Goal: Ask a question

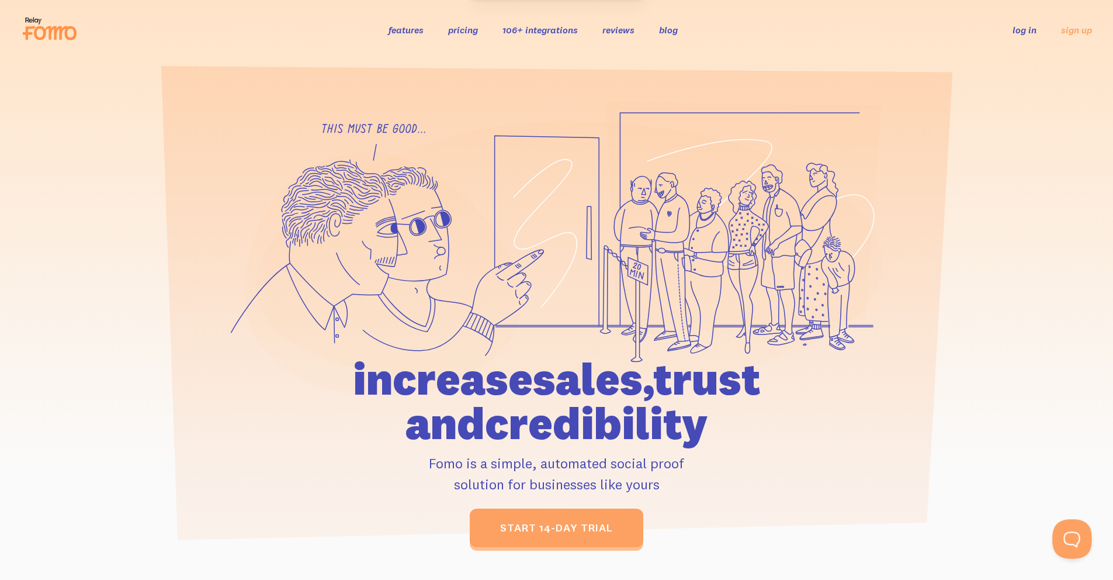
click at [1064, 544] on button "Open Beacon popover" at bounding box center [1070, 536] width 35 height 35
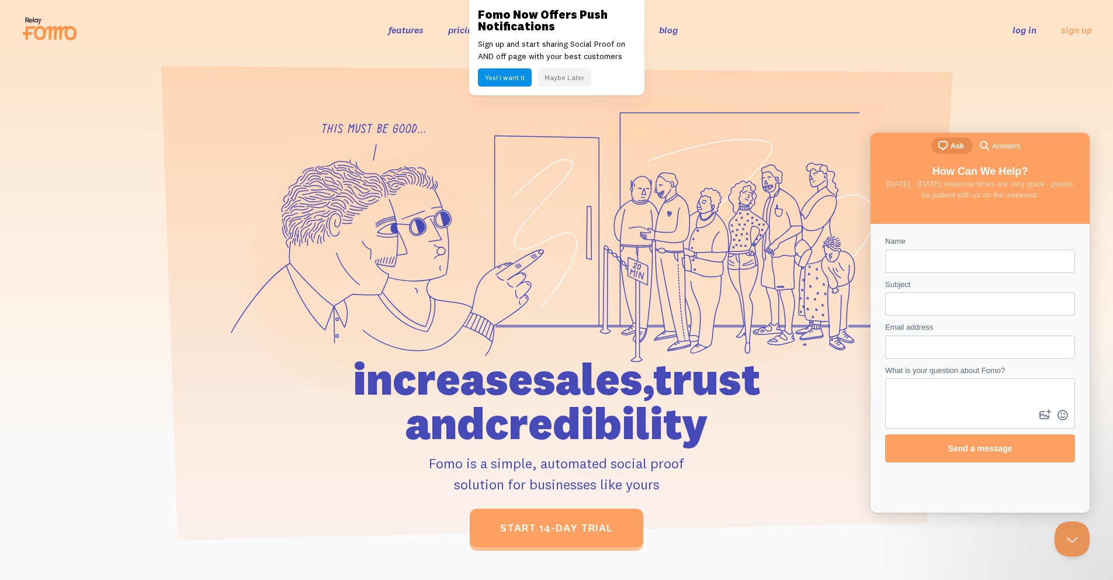
click at [566, 81] on button "Maybe Later" at bounding box center [565, 77] width 54 height 18
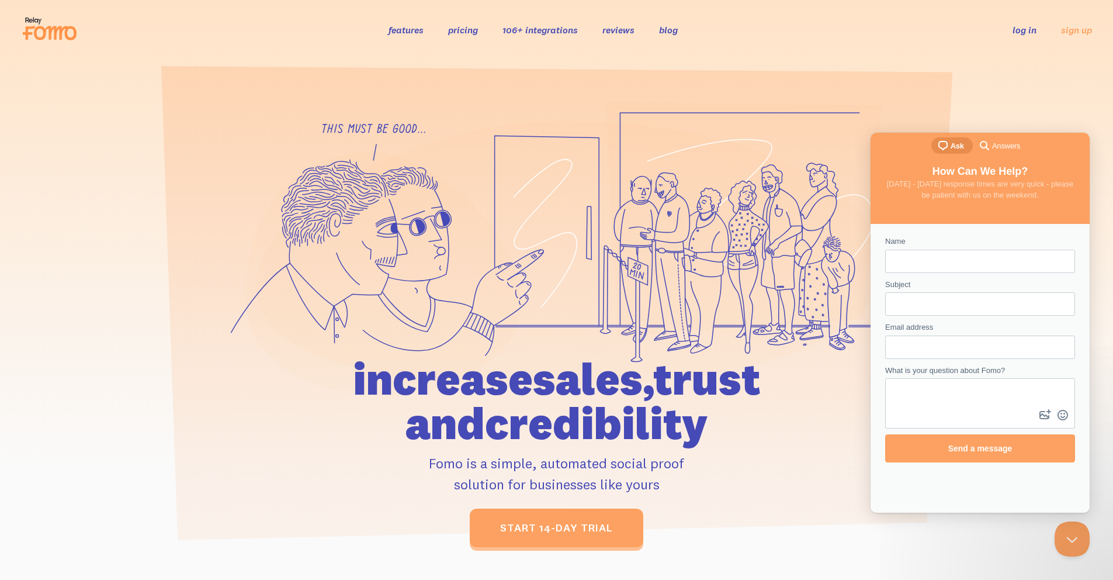
click at [904, 262] on input "Name" at bounding box center [980, 261] width 171 height 21
type input "[PERSON_NAME]"
click at [957, 304] on input "Subject" at bounding box center [980, 303] width 171 height 21
type input "Shopify"
click at [962, 345] on input "Email address" at bounding box center [980, 347] width 171 height 21
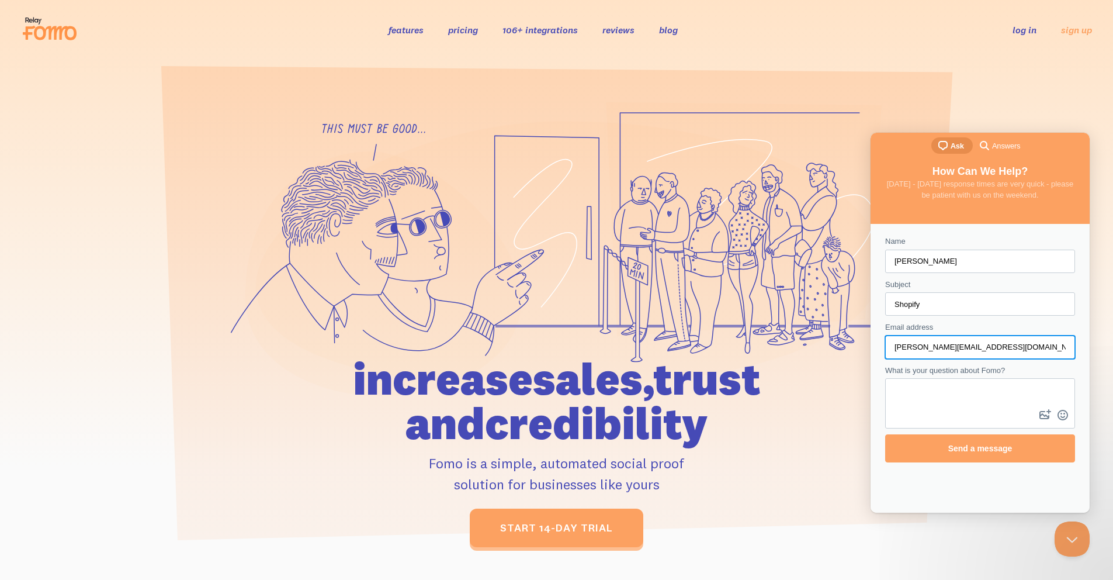
type input "[PERSON_NAME][EMAIL_ADDRESS][DOMAIN_NAME]"
click at [959, 403] on textarea "What is your question about Fomo?" at bounding box center [981, 392] width 188 height 27
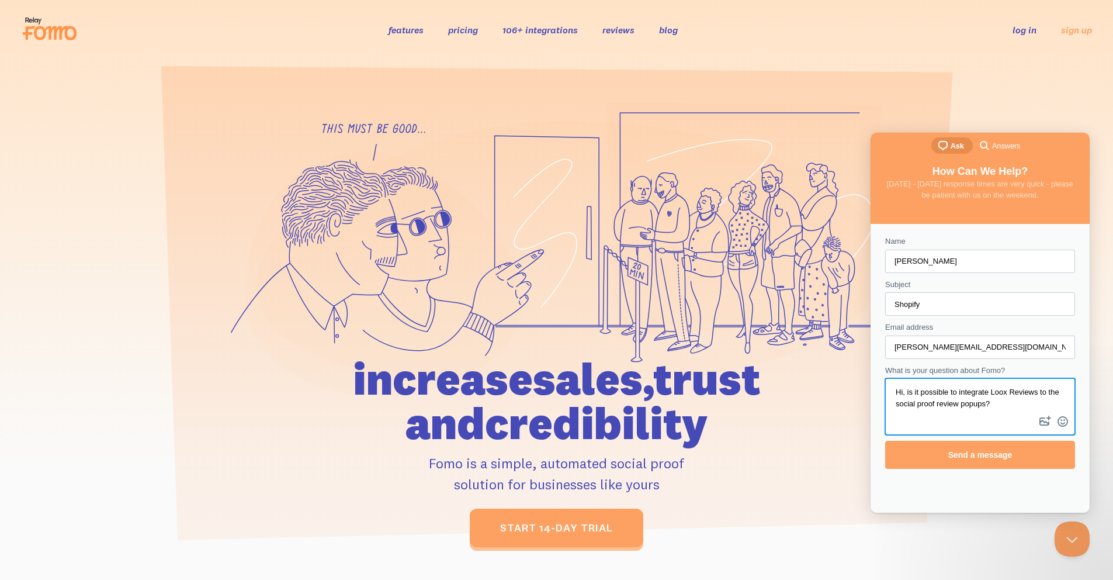
click at [954, 401] on textarea "Hi, is it possible to integrate Loox Reviews to the social proof review popups?" at bounding box center [981, 396] width 188 height 34
click at [967, 407] on textarea "Hi, is it possible to integrate Loox Reviews to the social proof review popups?" at bounding box center [981, 396] width 188 height 34
type textarea "Hi, is it possible to integrate Loox Reviews to the social proof popups?"
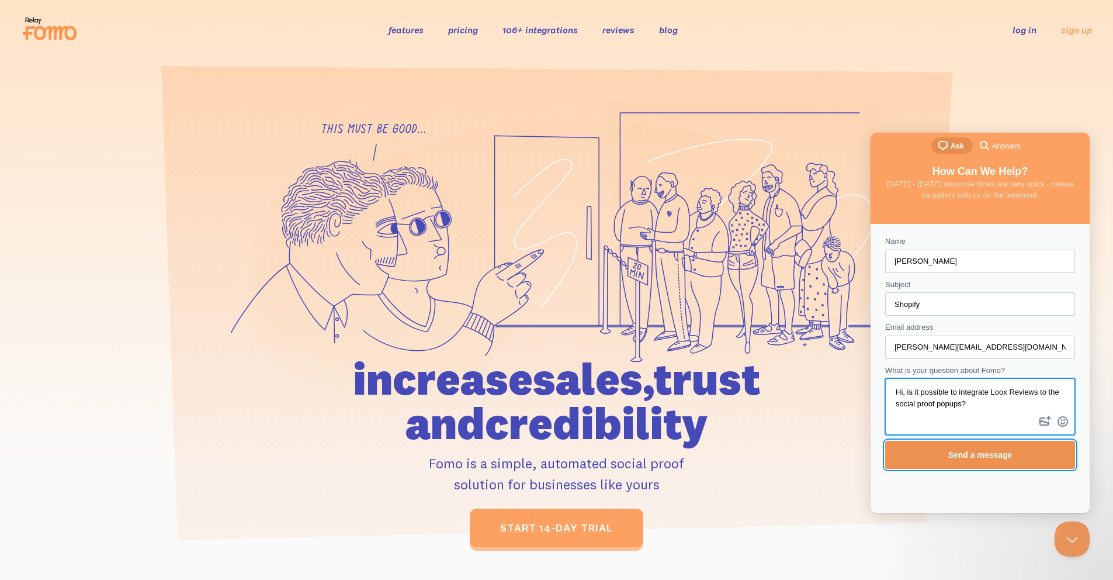
click at [977, 455] on span "Send a message" at bounding box center [981, 454] width 64 height 9
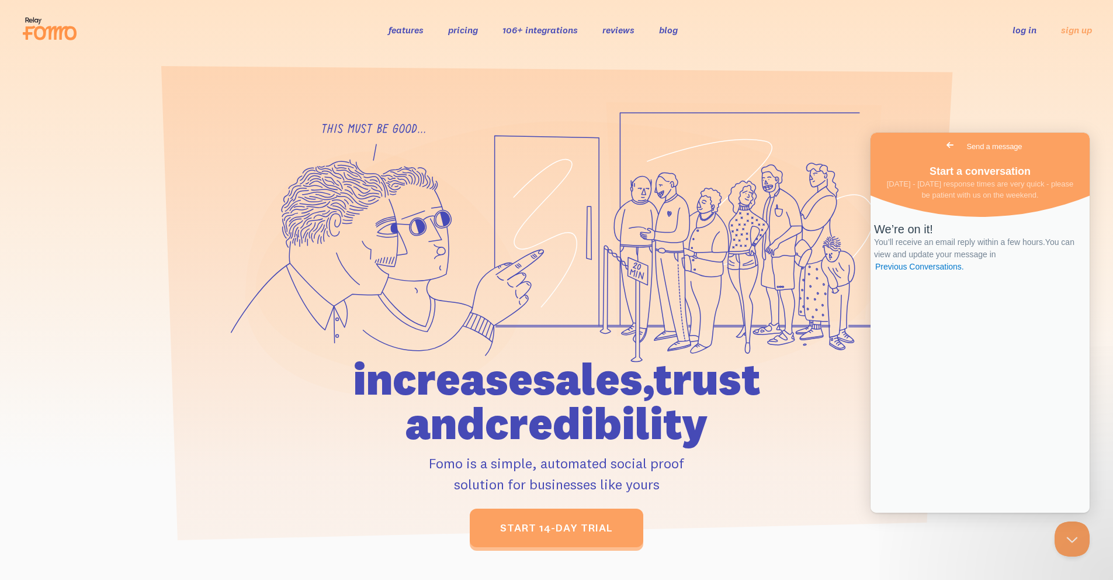
click at [943, 142] on span "Go back" at bounding box center [950, 145] width 14 height 14
